Goal: Navigation & Orientation: Find specific page/section

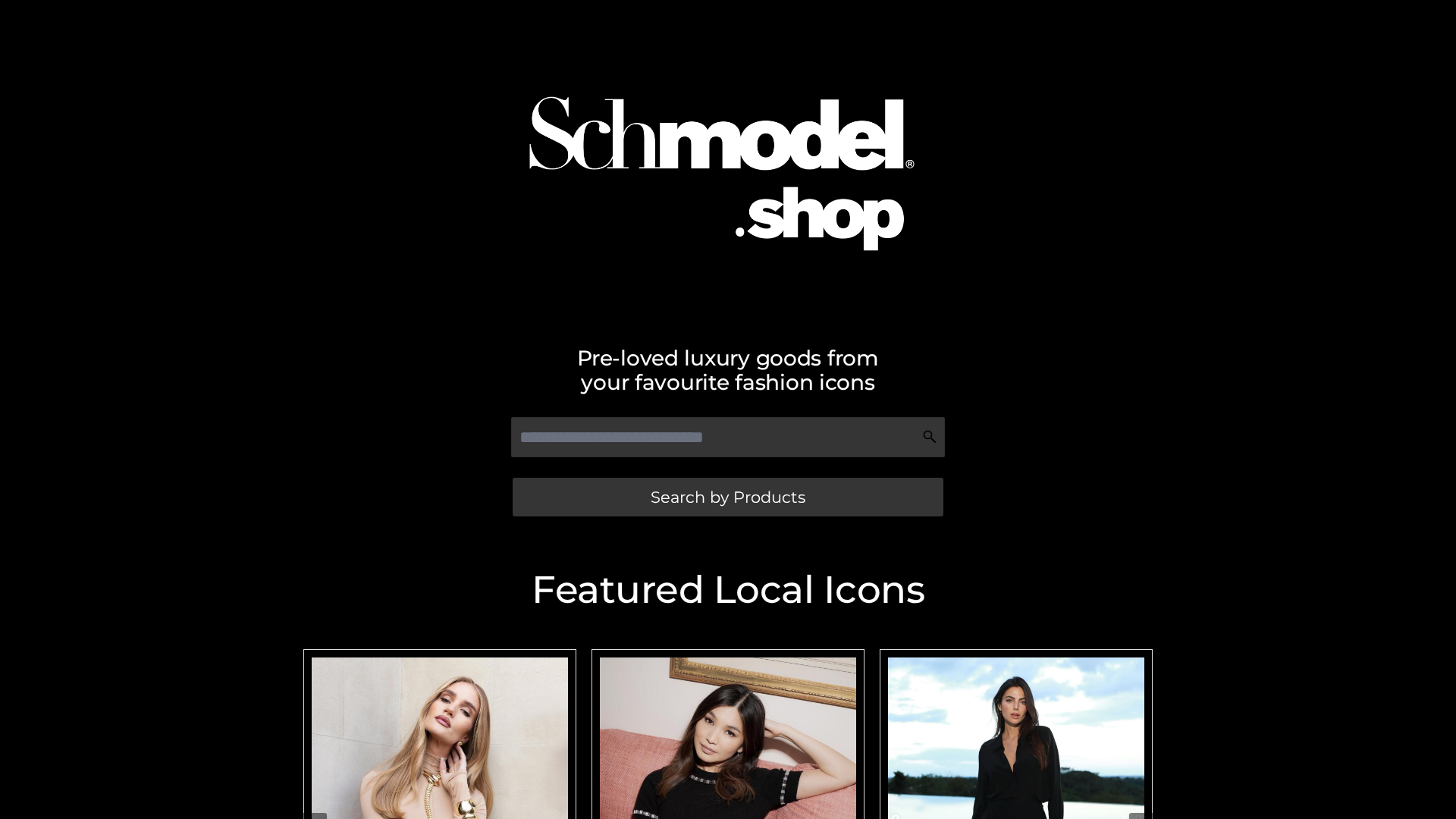
click at [728, 496] on span "Search by Products" at bounding box center [728, 496] width 154 height 16
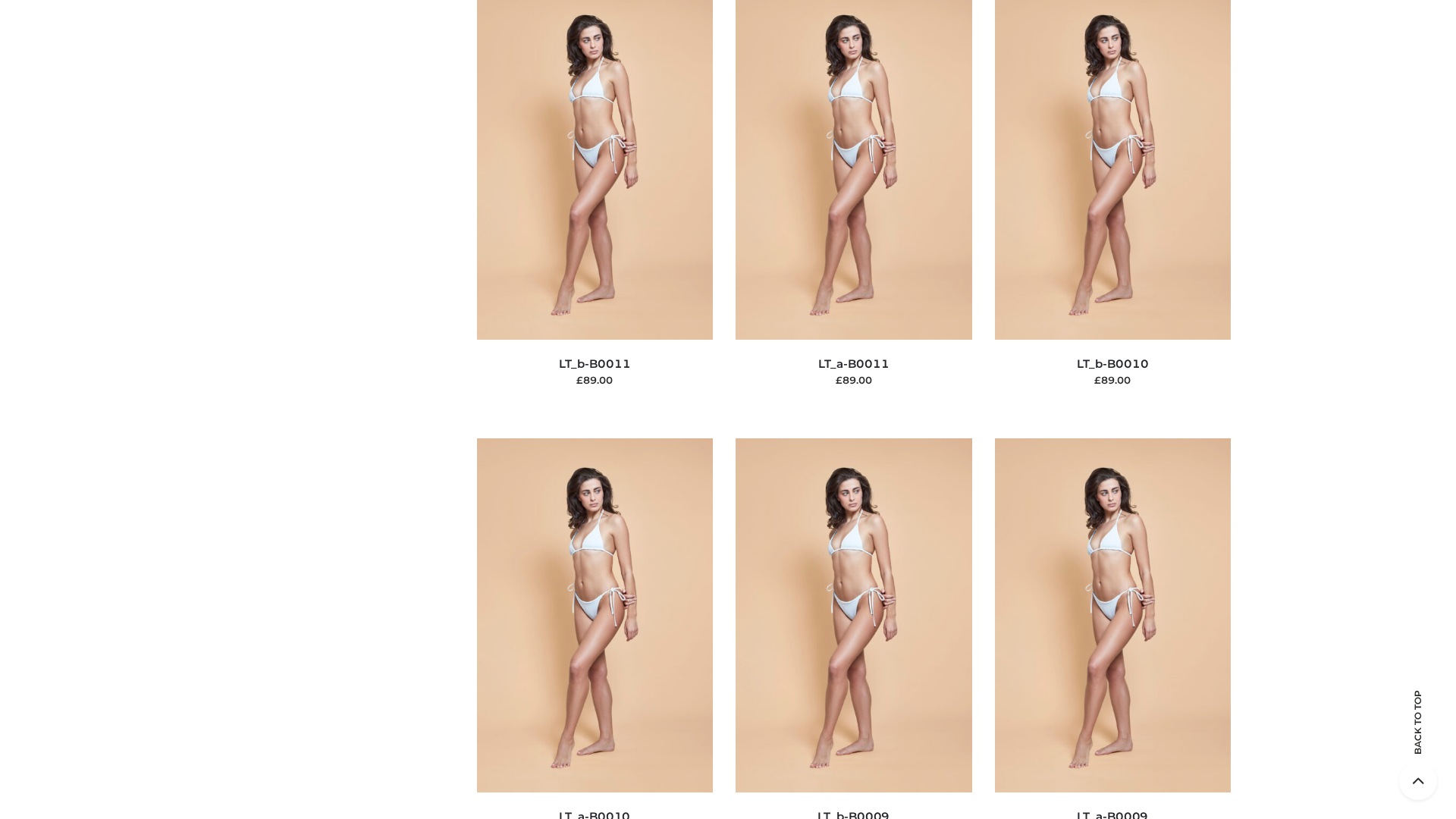
scroll to position [6810, 0]
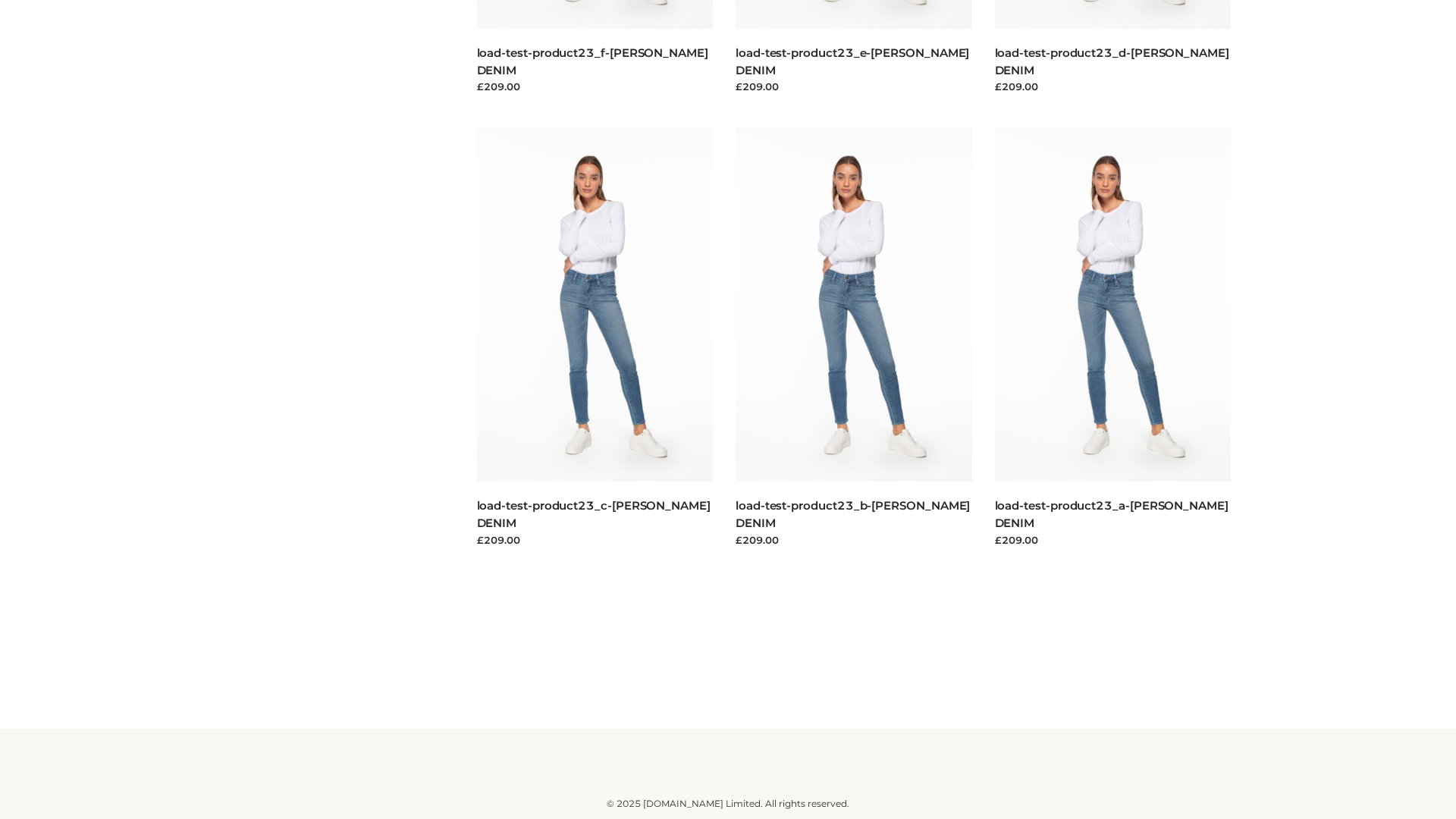
scroll to position [1330, 0]
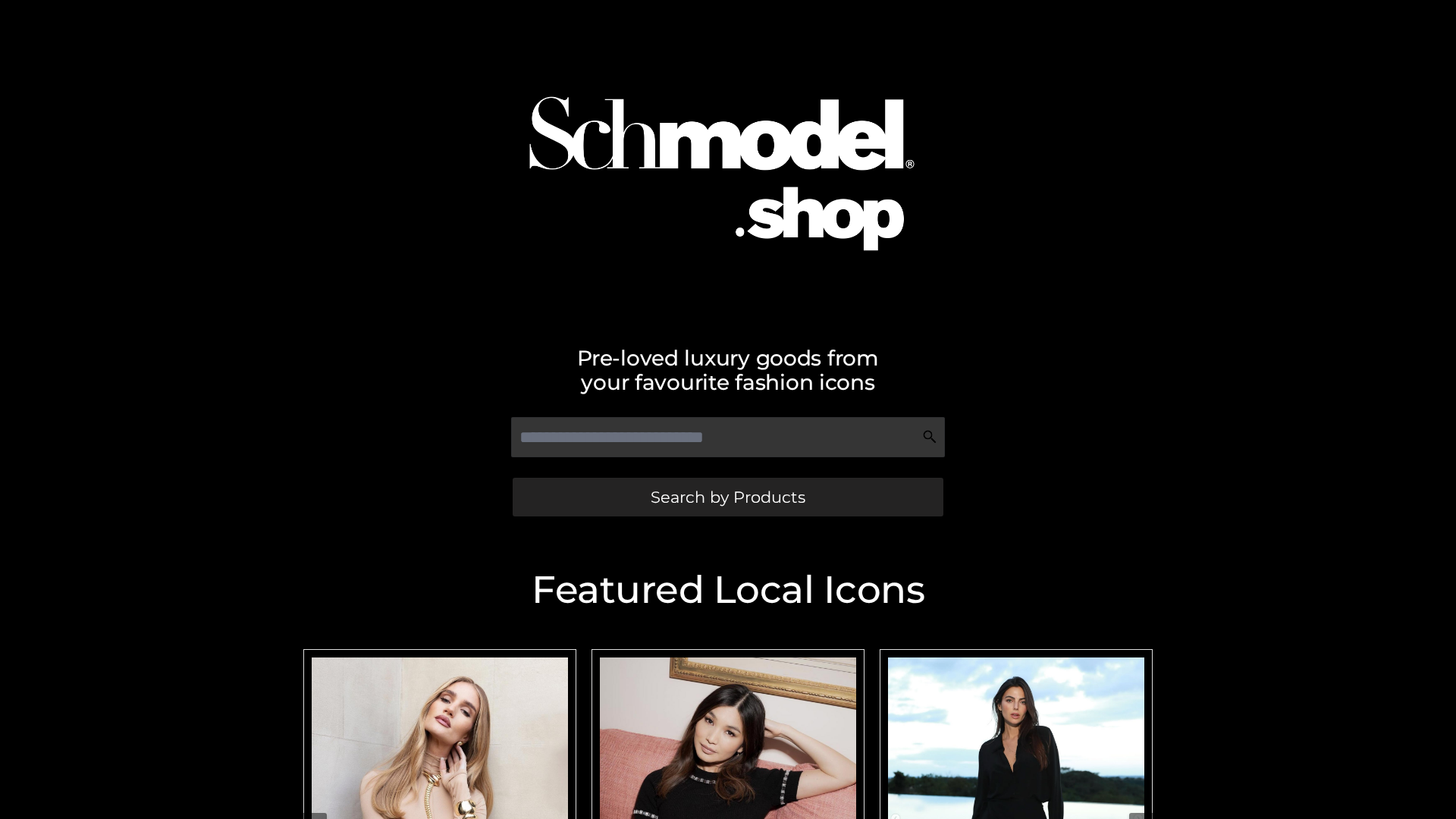
click at [728, 496] on span "Search by Products" at bounding box center [728, 496] width 154 height 16
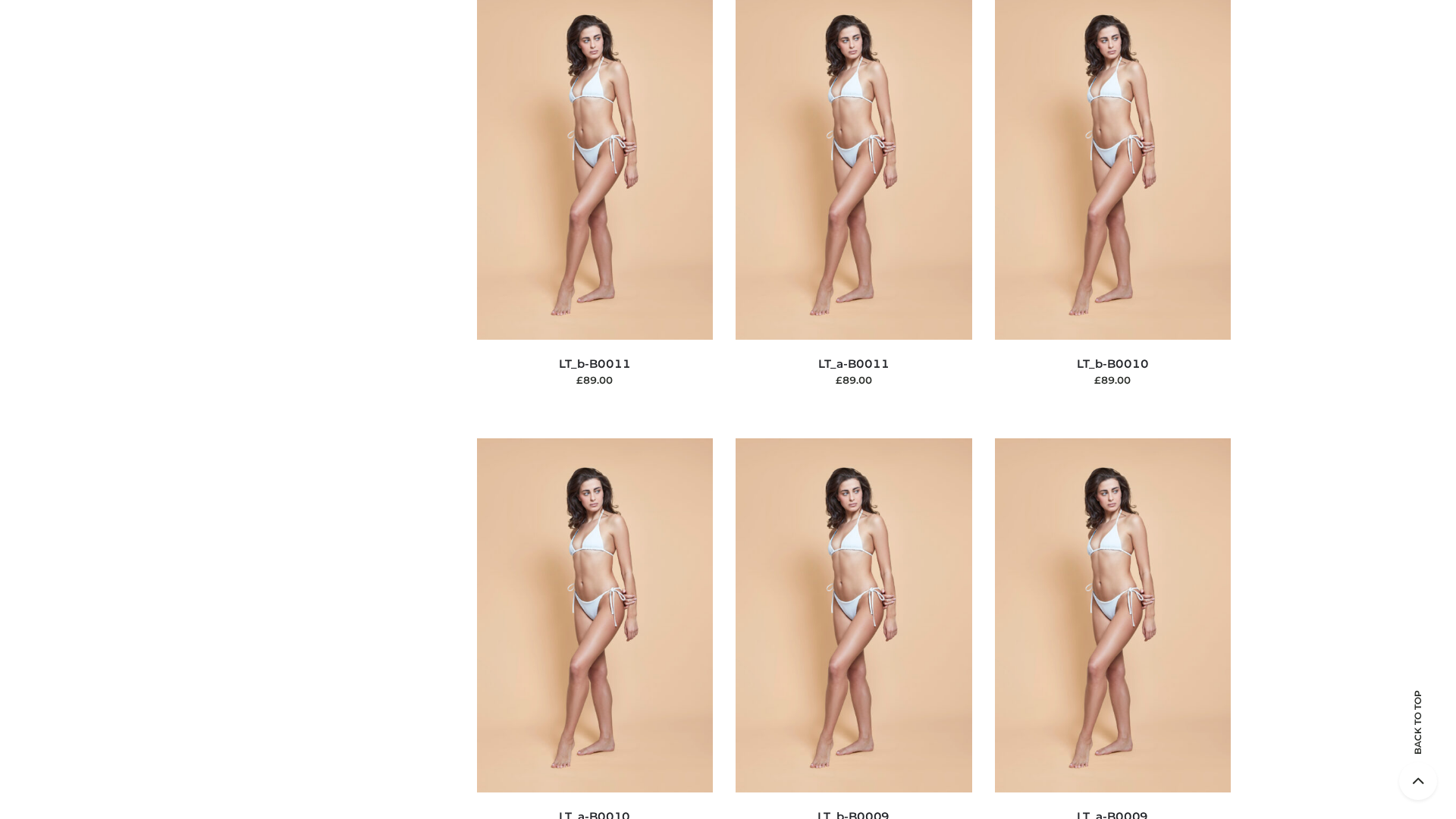
scroll to position [6810, 0]
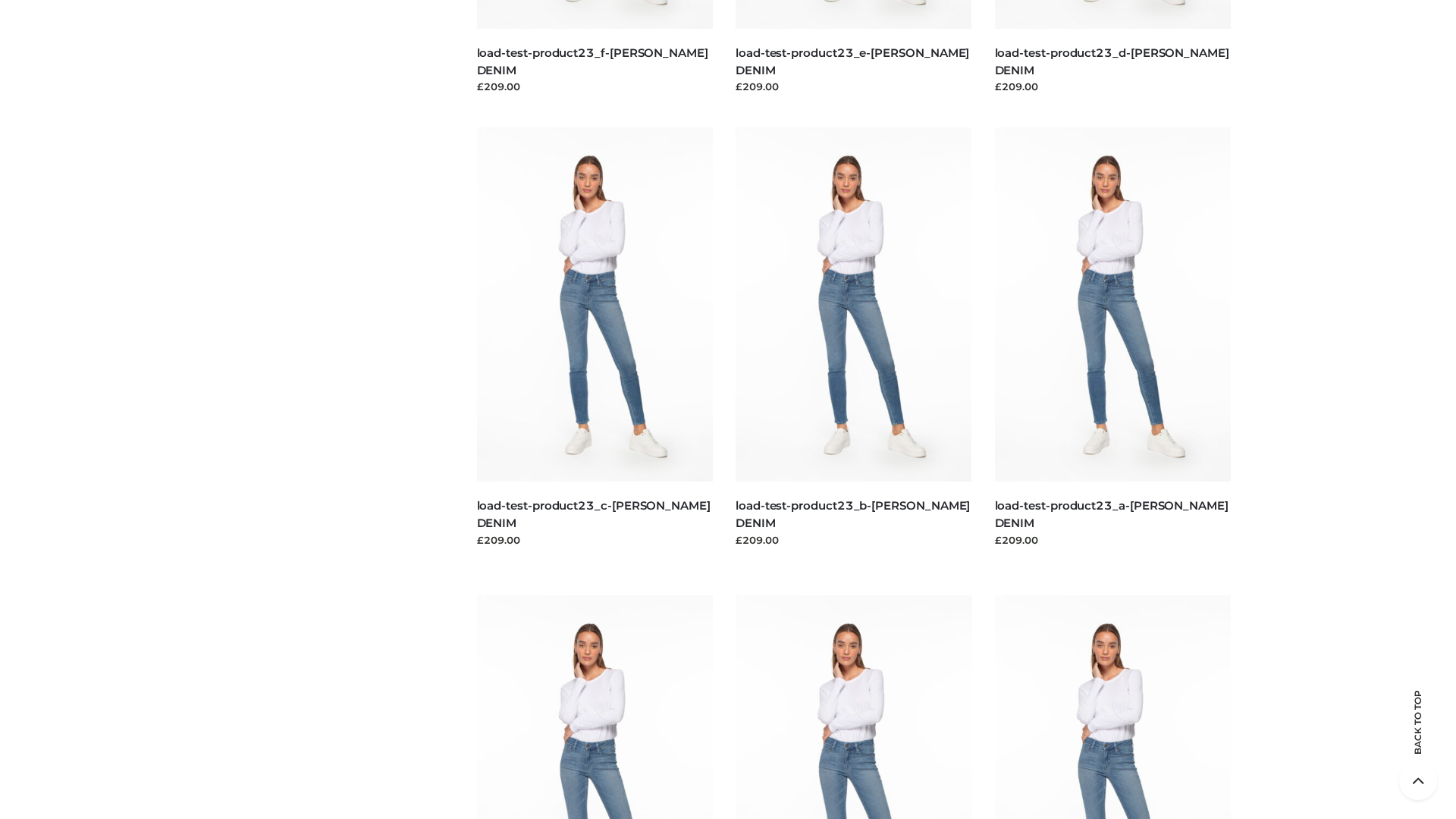
scroll to position [1330, 0]
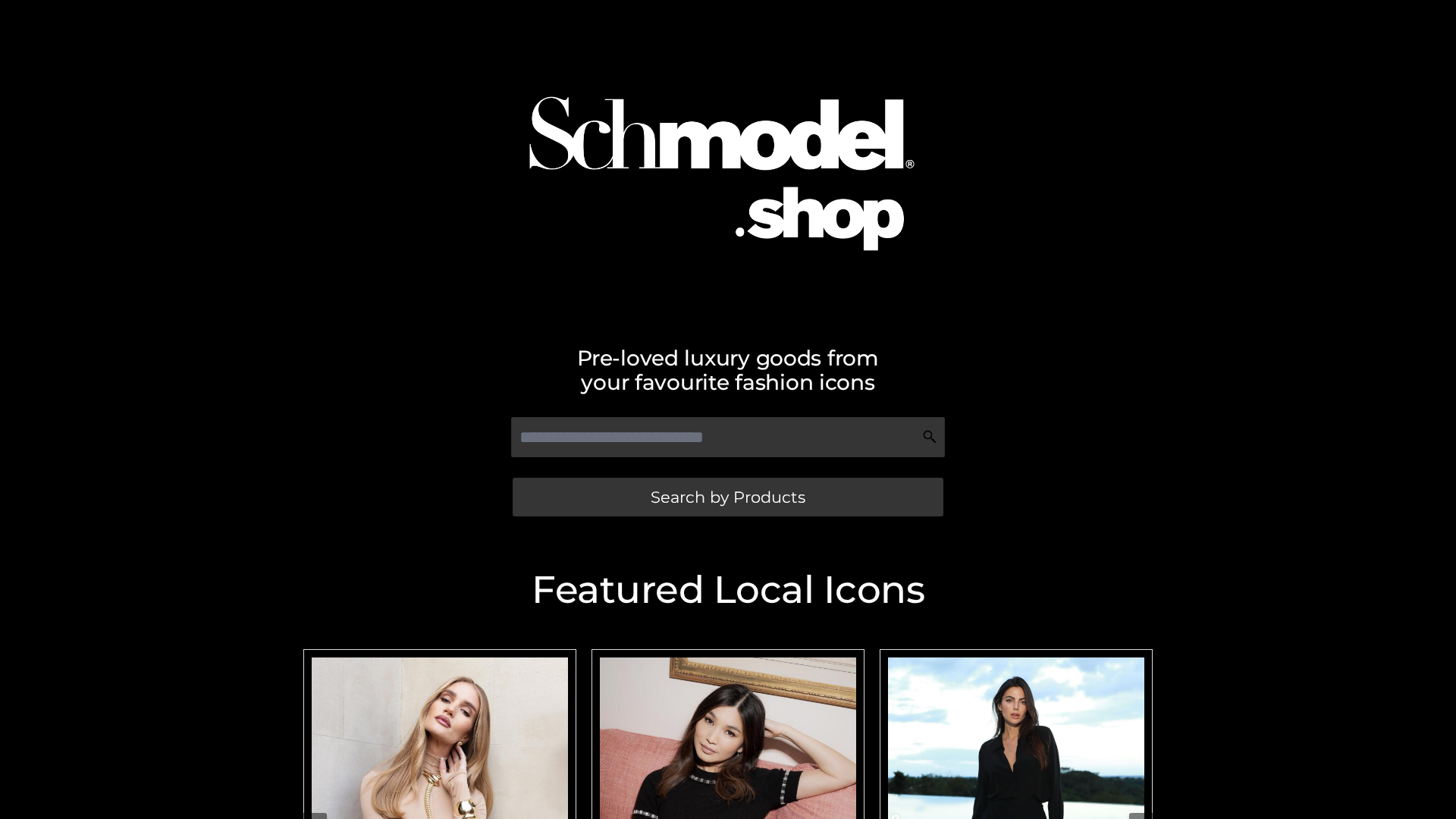
click at [728, 496] on span "Search by Products" at bounding box center [728, 496] width 154 height 16
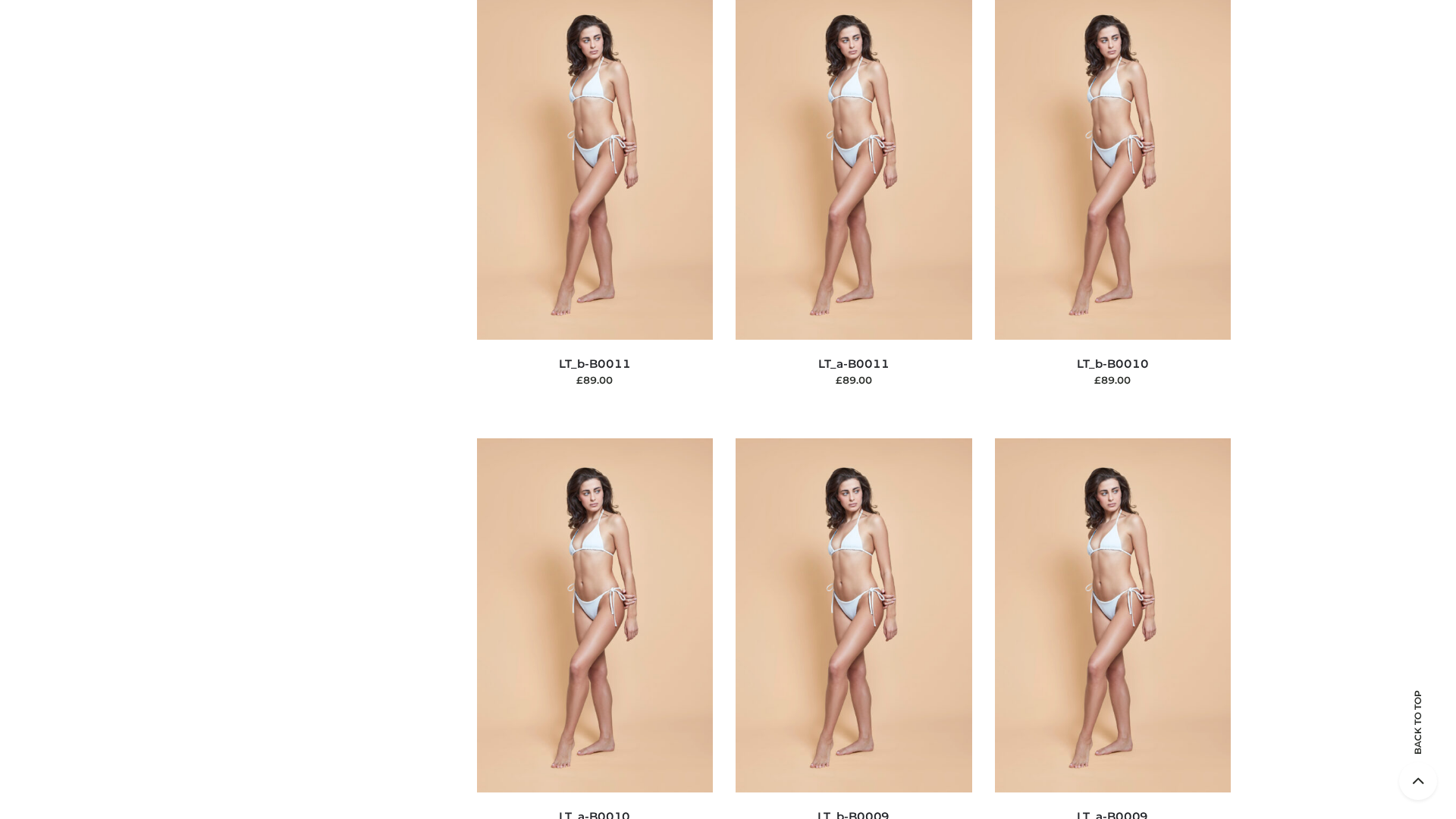
scroll to position [6810, 0]
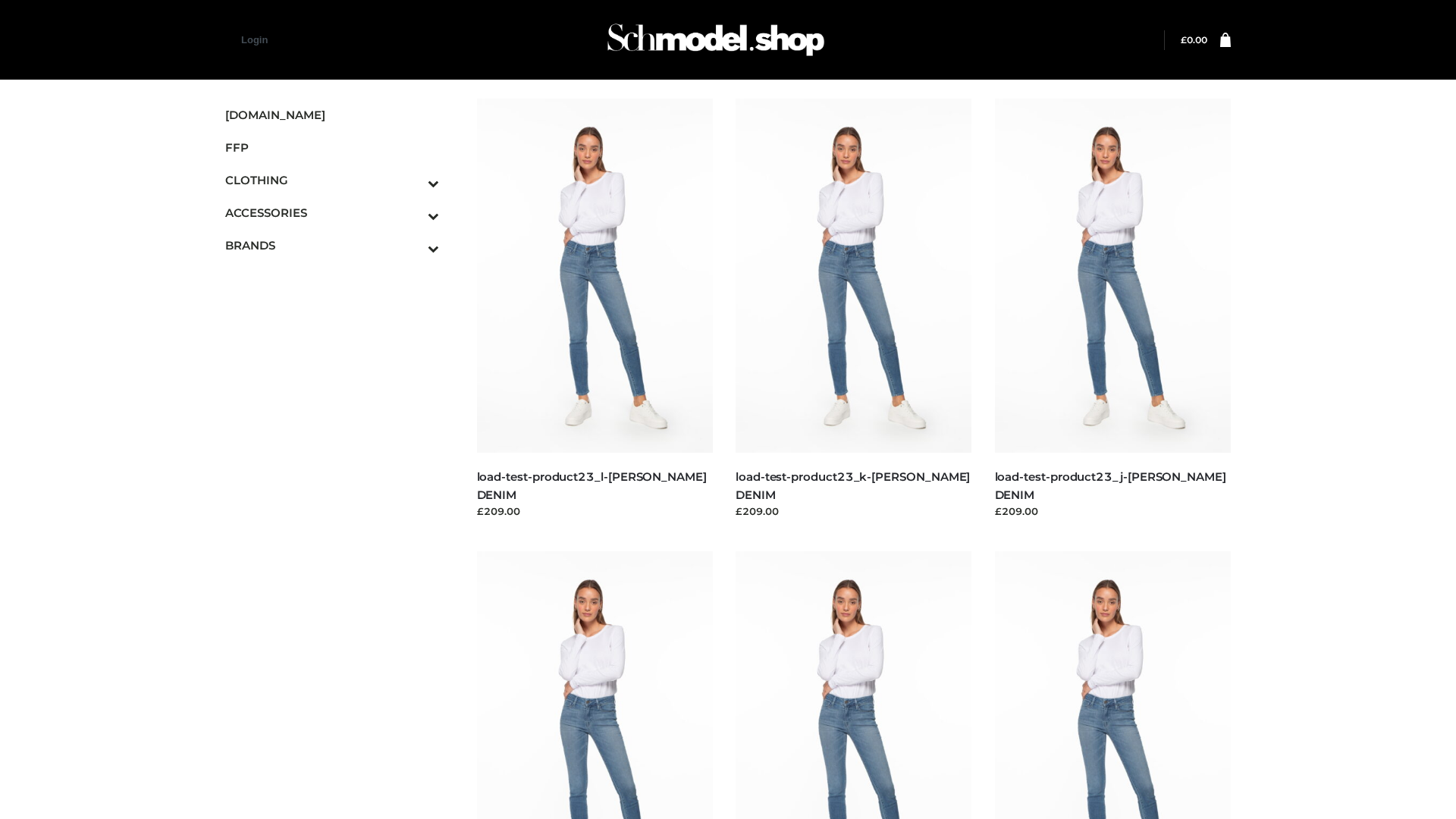
scroll to position [1330, 0]
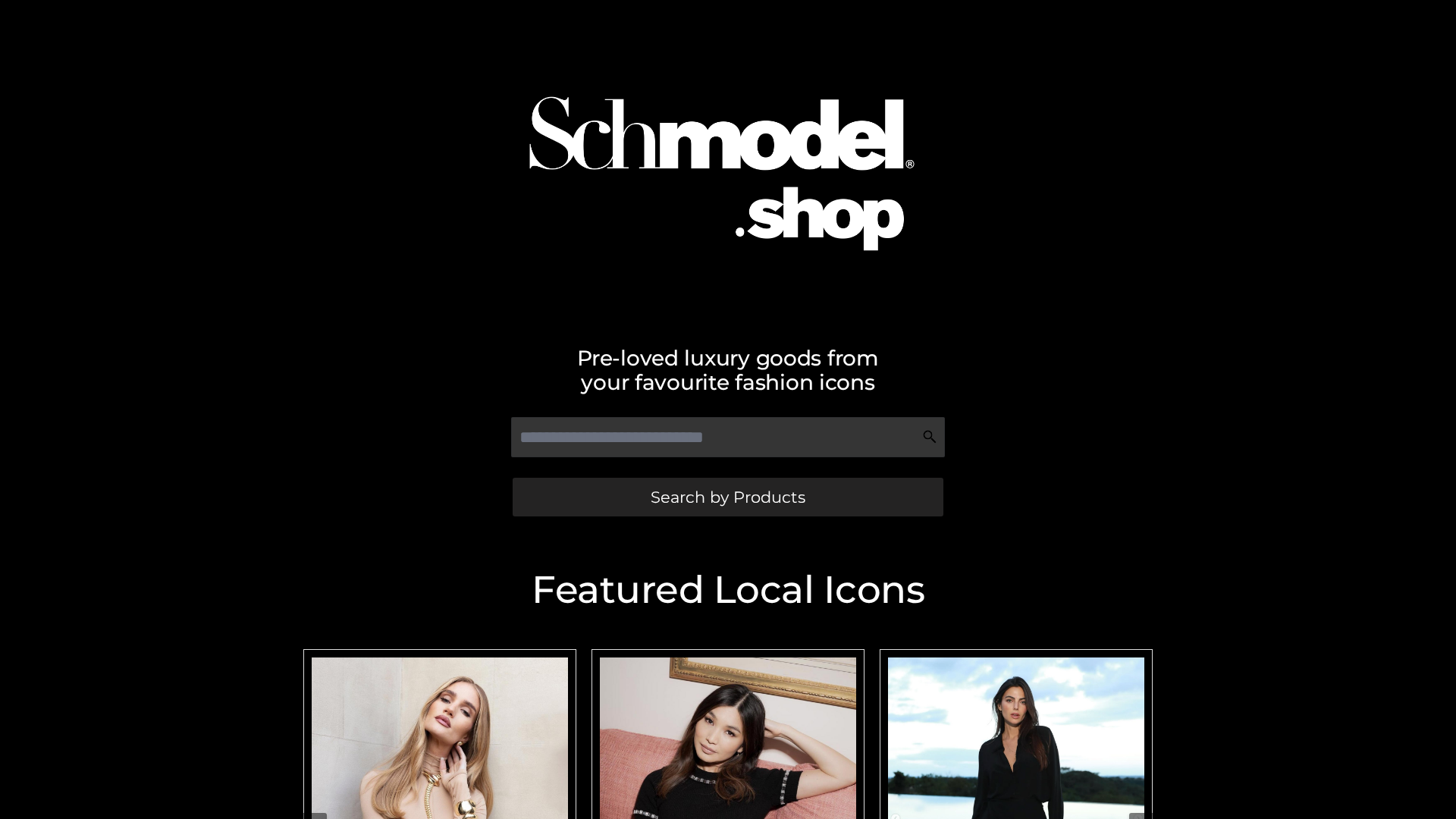
click at [728, 496] on span "Search by Products" at bounding box center [728, 496] width 154 height 16
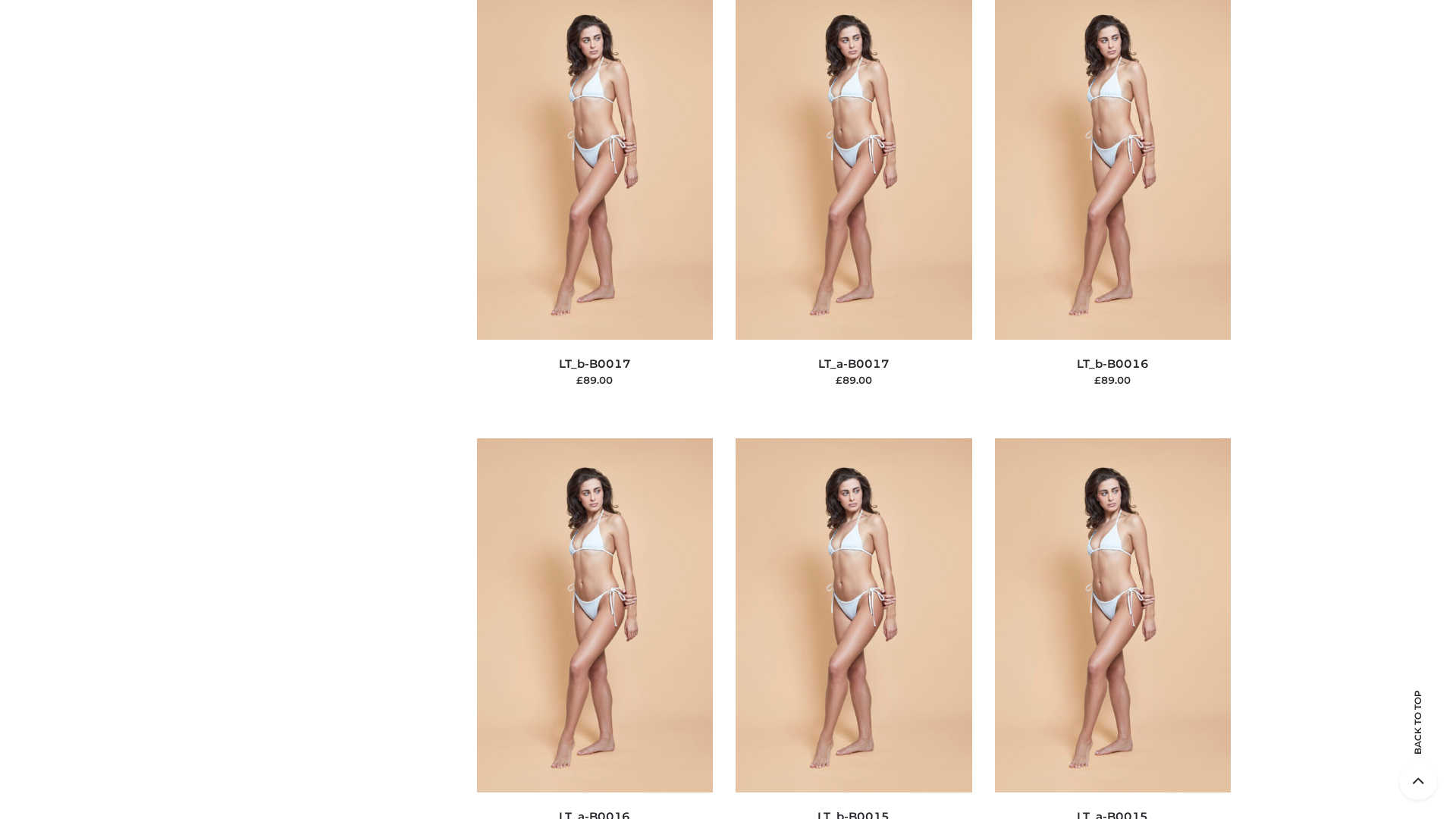
scroll to position [4983, 0]
